Goal: Task Accomplishment & Management: Use online tool/utility

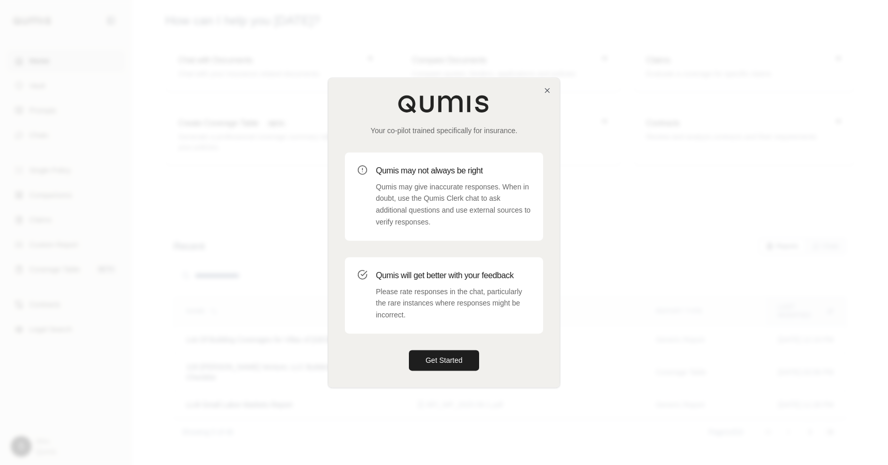
click at [542, 91] on div "Your co-pilot trained specifically for insurance. Qumis may not always be right…" at bounding box center [444, 232] width 231 height 309
click at [549, 90] on icon "button" at bounding box center [547, 90] width 8 height 8
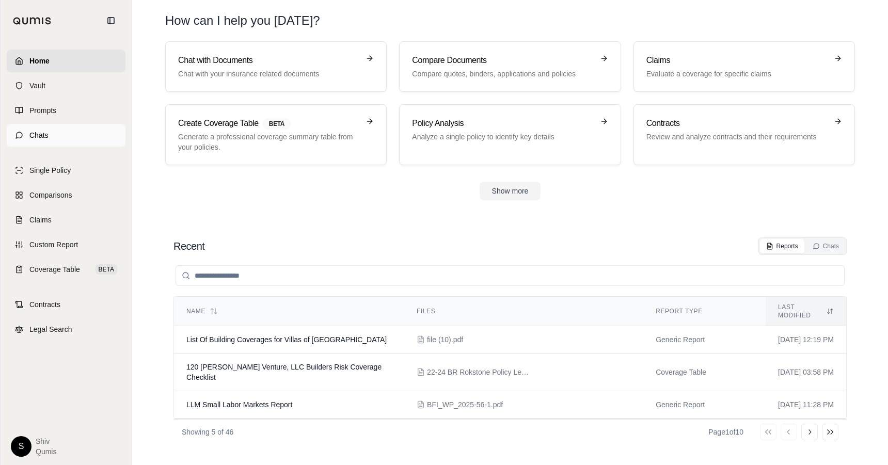
click at [53, 134] on link "Chats" at bounding box center [66, 135] width 119 height 23
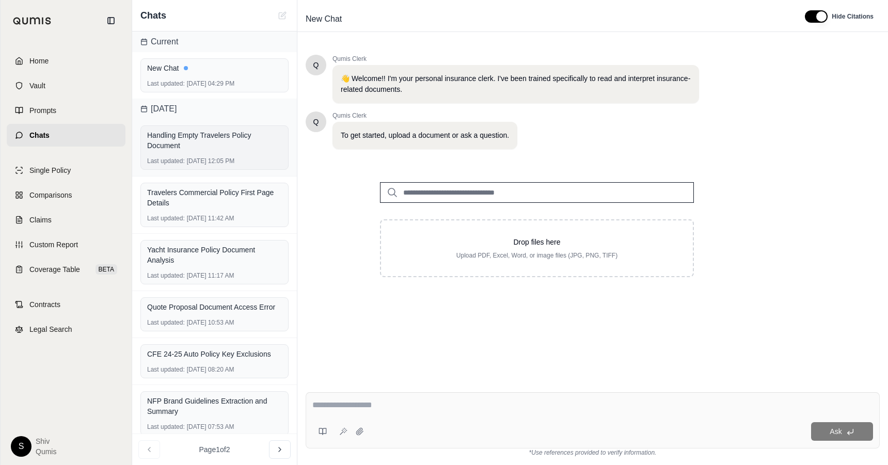
click at [219, 132] on div "Handling Empty Travelers Policy Document" at bounding box center [214, 140] width 135 height 21
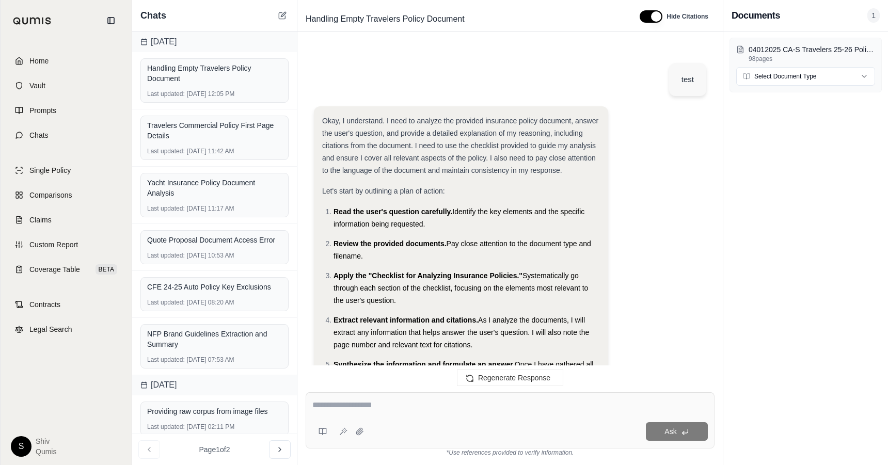
scroll to position [2767, 0]
